Goal: Find specific page/section: Find specific page/section

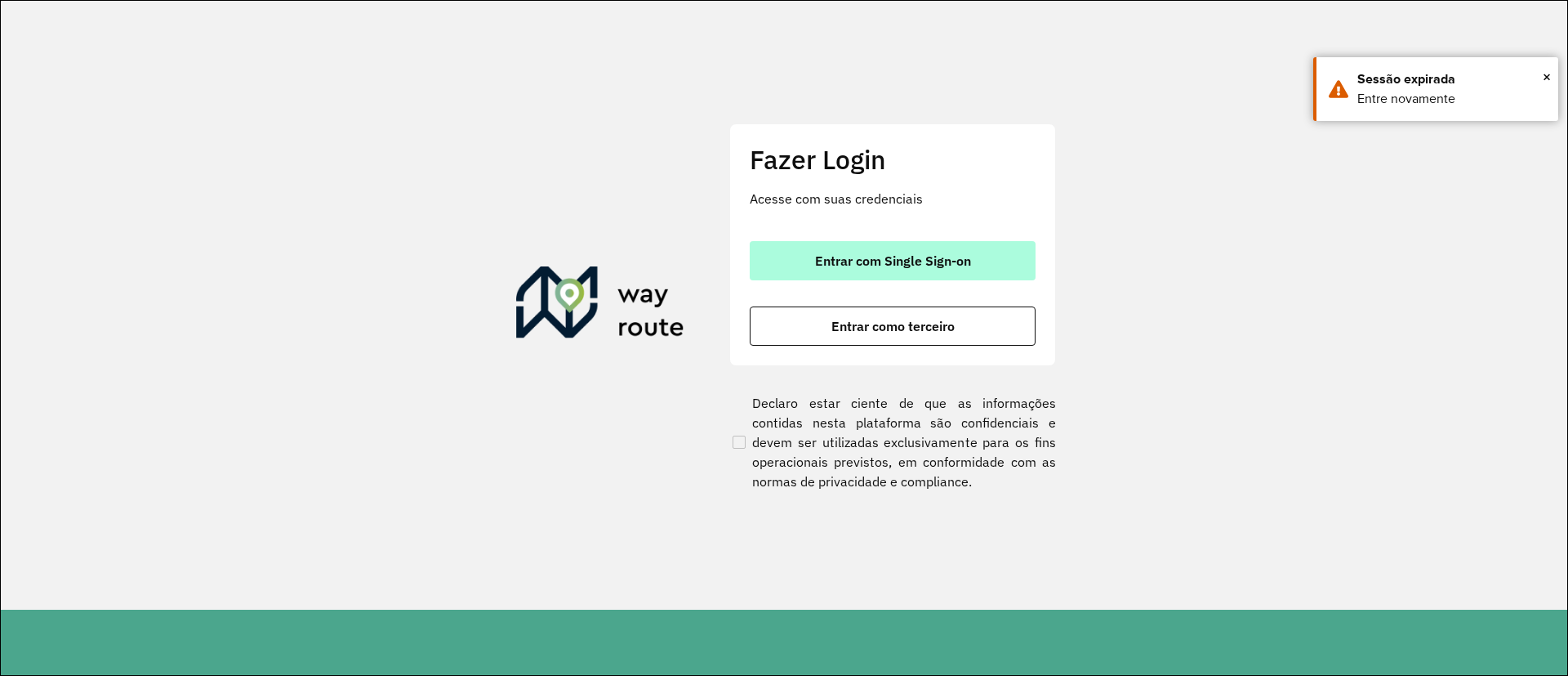
click at [935, 260] on span "Entrar com Single Sign-on" at bounding box center [892, 260] width 156 height 13
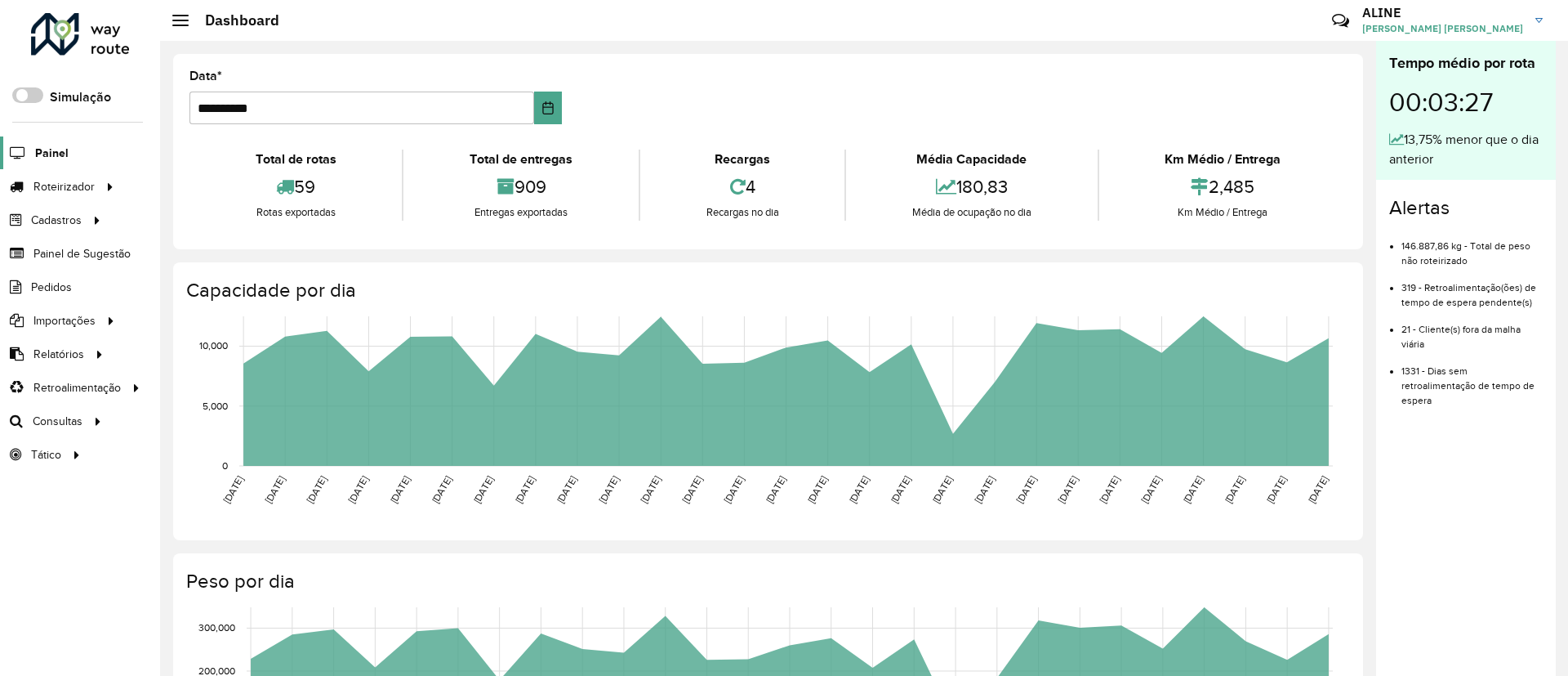
click at [49, 148] on span "Painel" at bounding box center [52, 153] width 33 height 18
click at [65, 247] on span "Painel de Sugestão" at bounding box center [84, 254] width 102 height 18
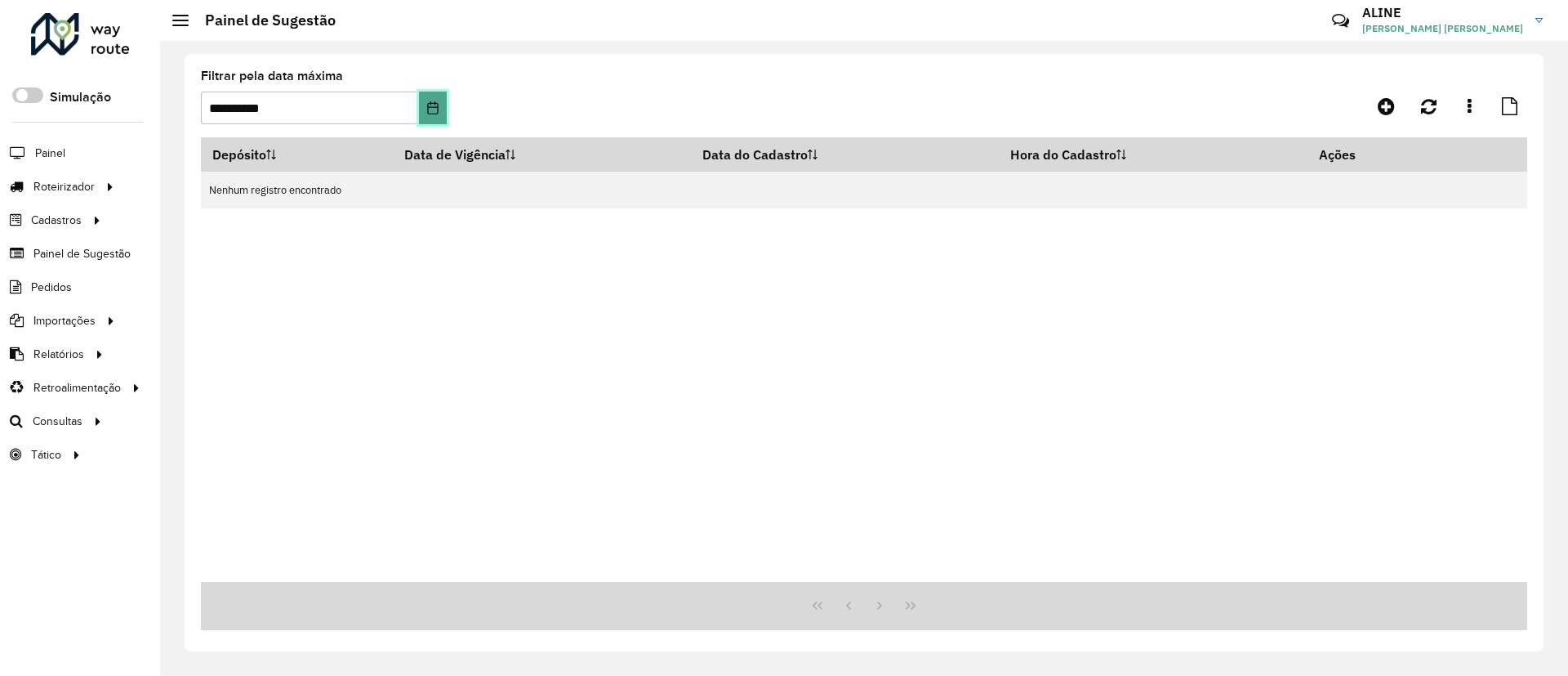
click at [431, 100] on button "Choose Date" at bounding box center [432, 108] width 27 height 32
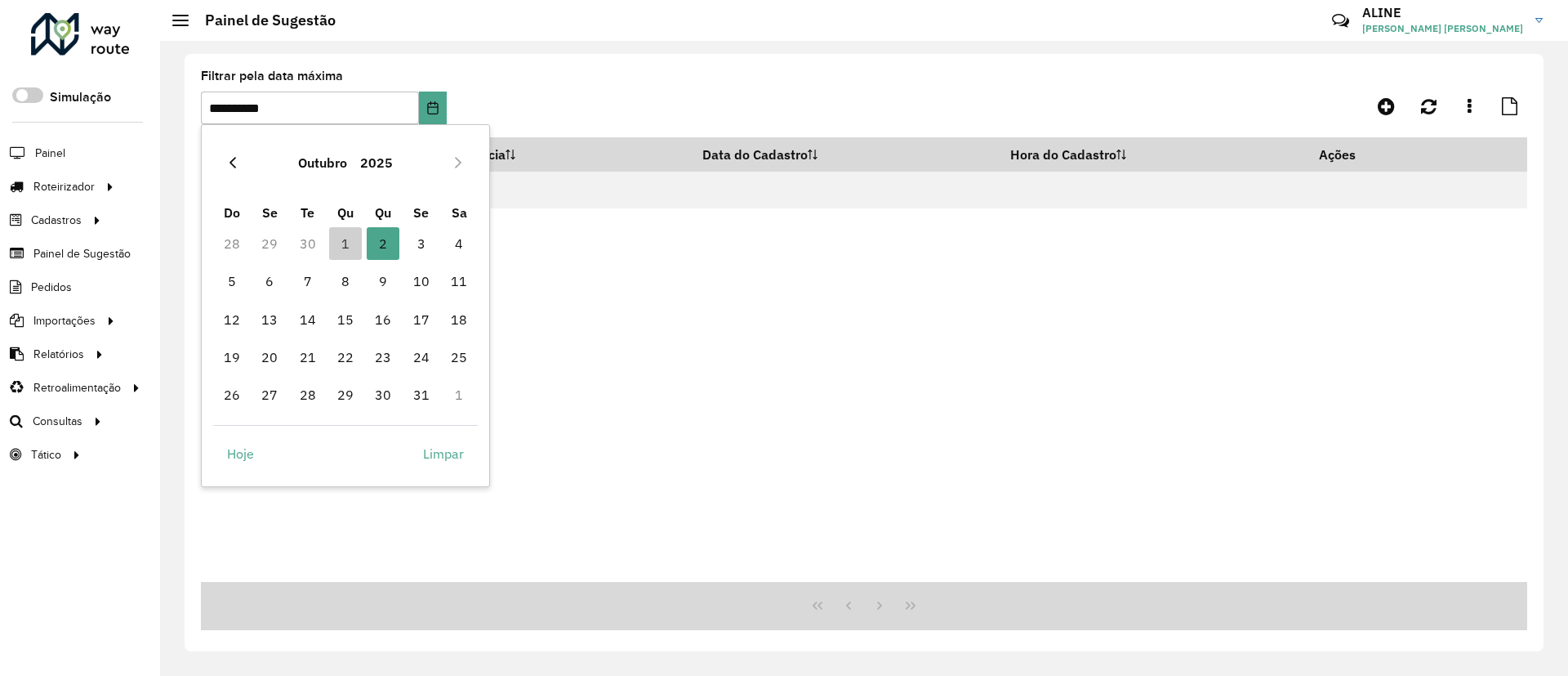
click at [228, 160] on icon "Previous Month" at bounding box center [232, 162] width 13 height 13
click at [353, 312] on span "13" at bounding box center [345, 319] width 32 height 32
type input "**********"
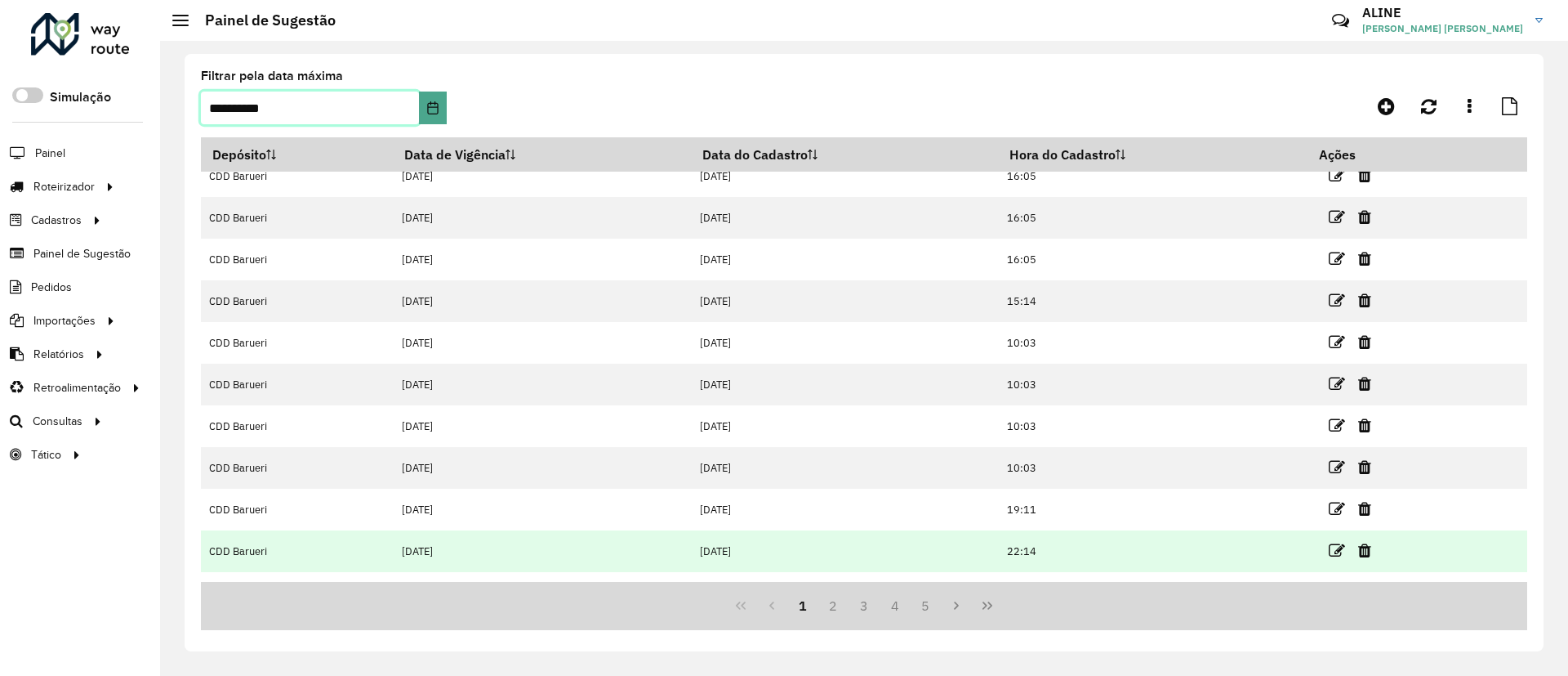
scroll to position [90, 0]
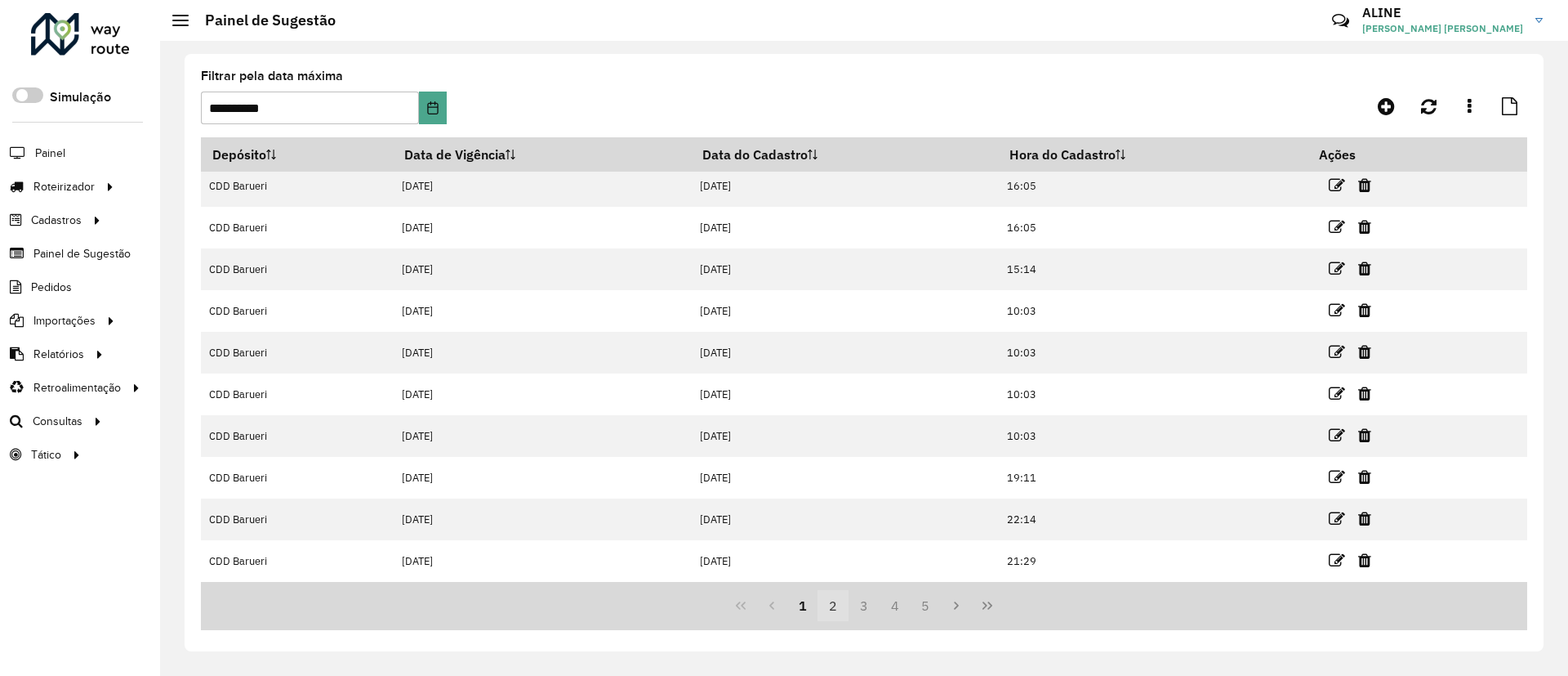
click at [830, 604] on button "2" at bounding box center [832, 605] width 31 height 31
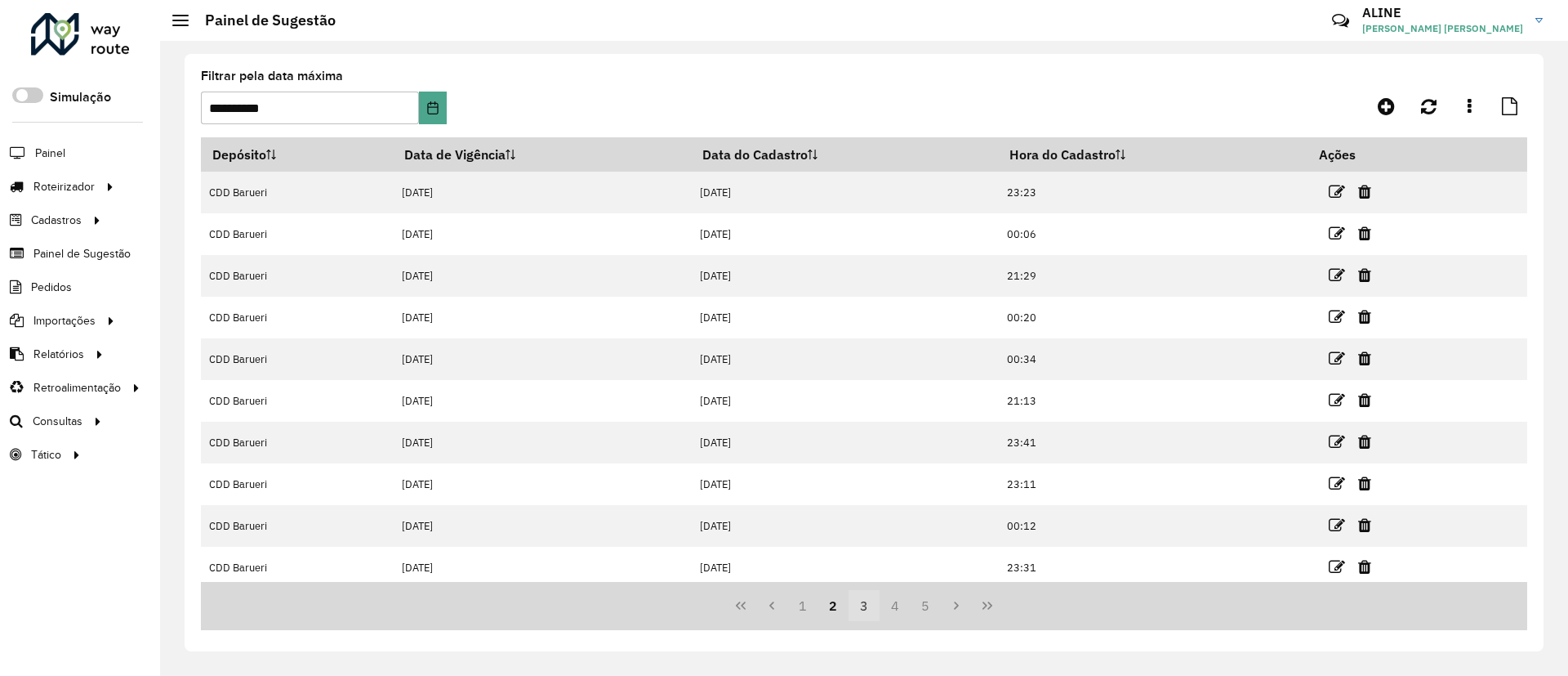
click at [864, 608] on button "3" at bounding box center [864, 605] width 31 height 31
click at [886, 608] on button "4" at bounding box center [894, 605] width 31 height 31
